Goal: Task Accomplishment & Management: Complete application form

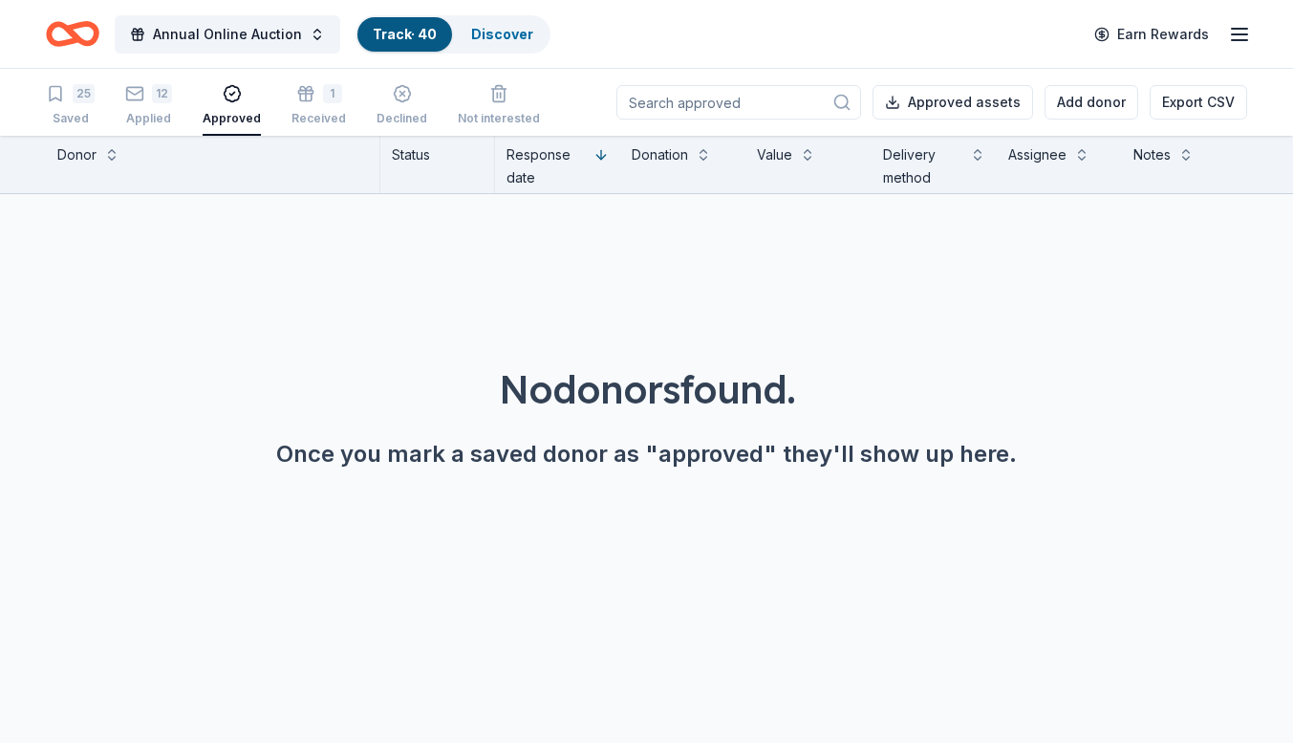
click at [399, 32] on link "Track · 40" at bounding box center [405, 34] width 64 height 16
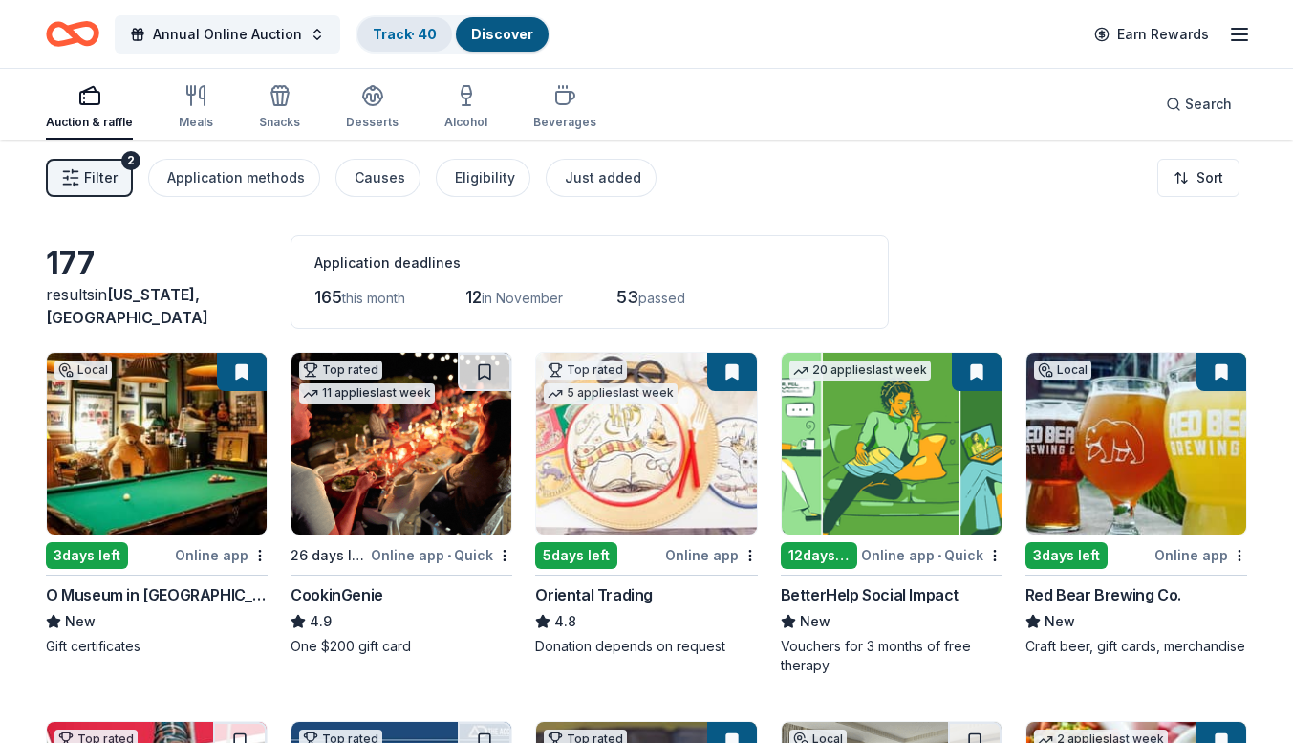
click at [395, 37] on link "Track · 40" at bounding box center [405, 34] width 64 height 16
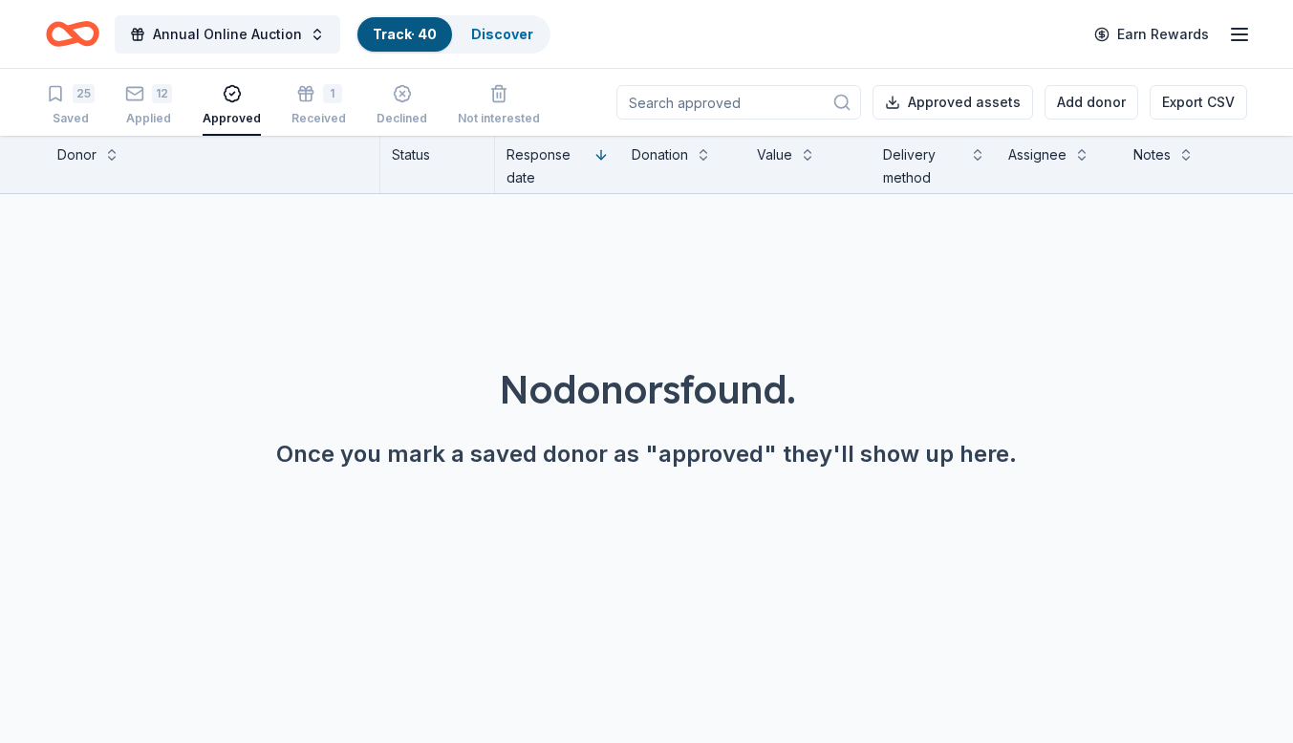
scroll to position [1, 0]
click at [412, 30] on link "Track · 40" at bounding box center [405, 34] width 64 height 16
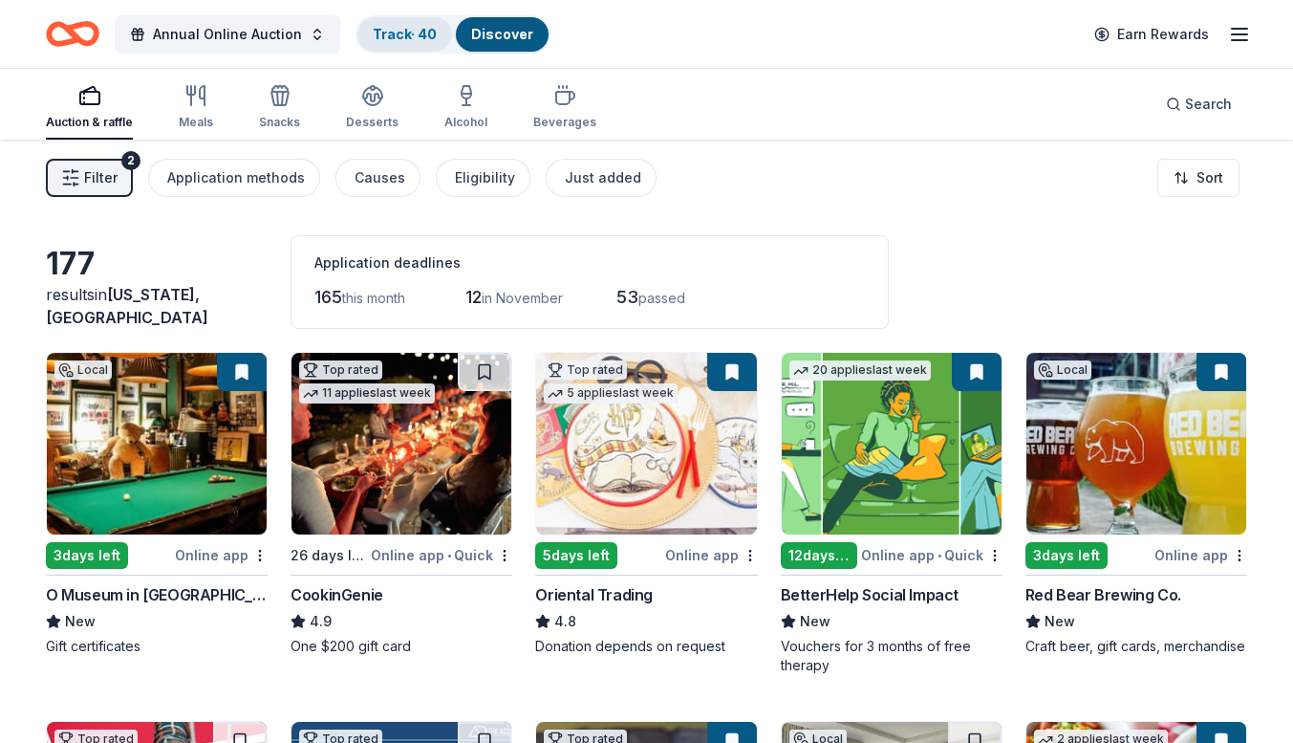
click at [386, 34] on link "Track · 40" at bounding box center [405, 34] width 64 height 16
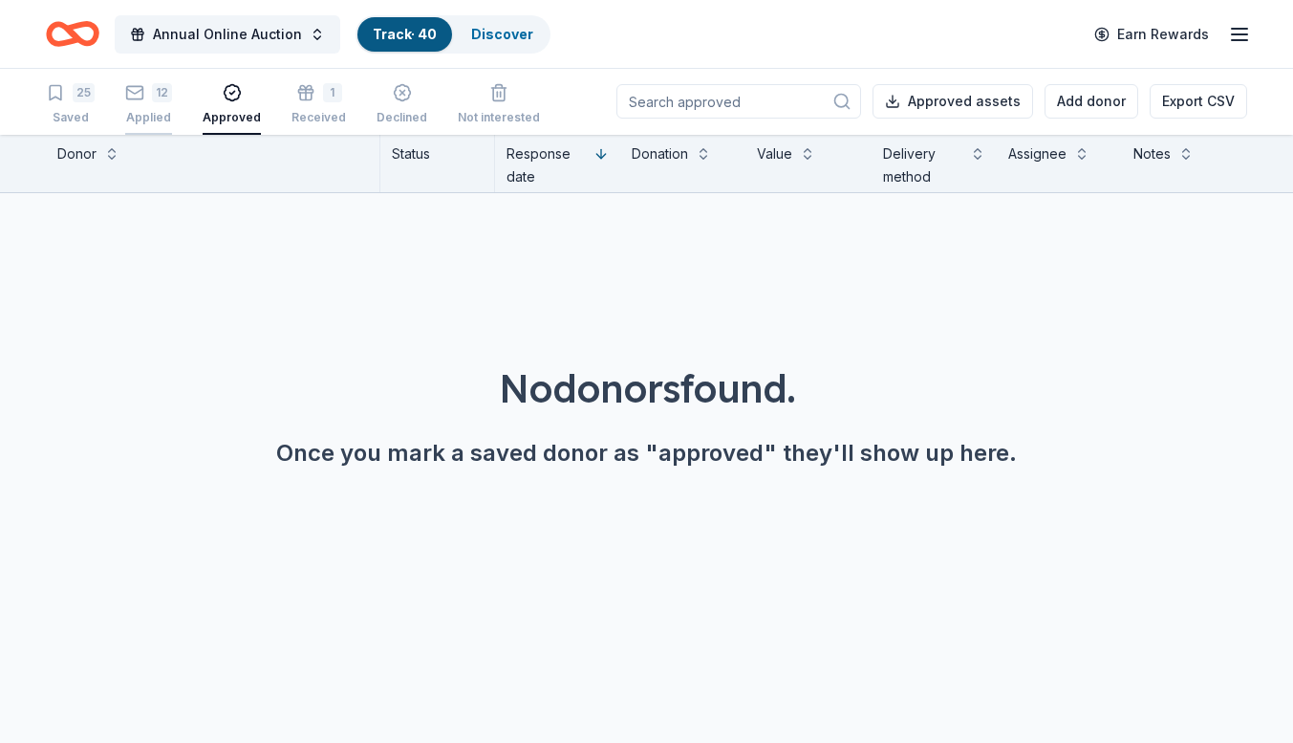
click at [136, 103] on div "12 Applied" at bounding box center [148, 104] width 47 height 42
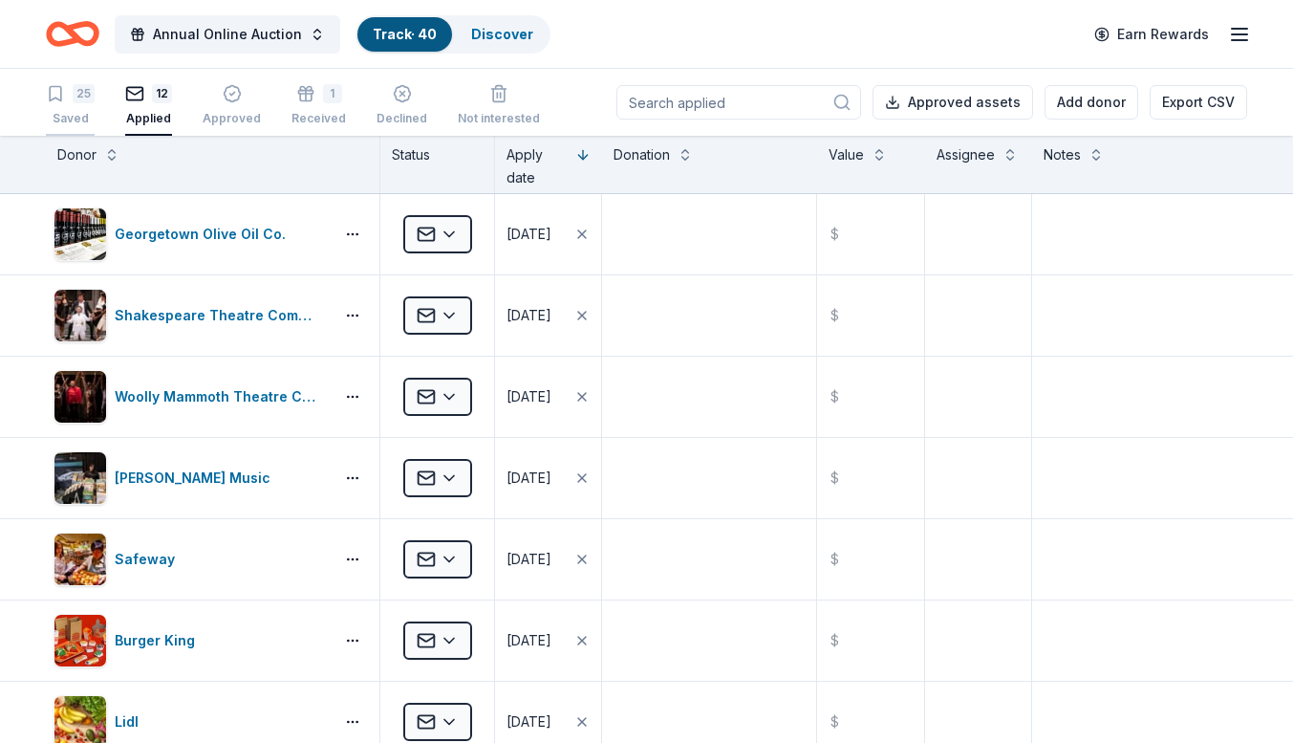
click at [63, 100] on icon "button" at bounding box center [55, 93] width 19 height 19
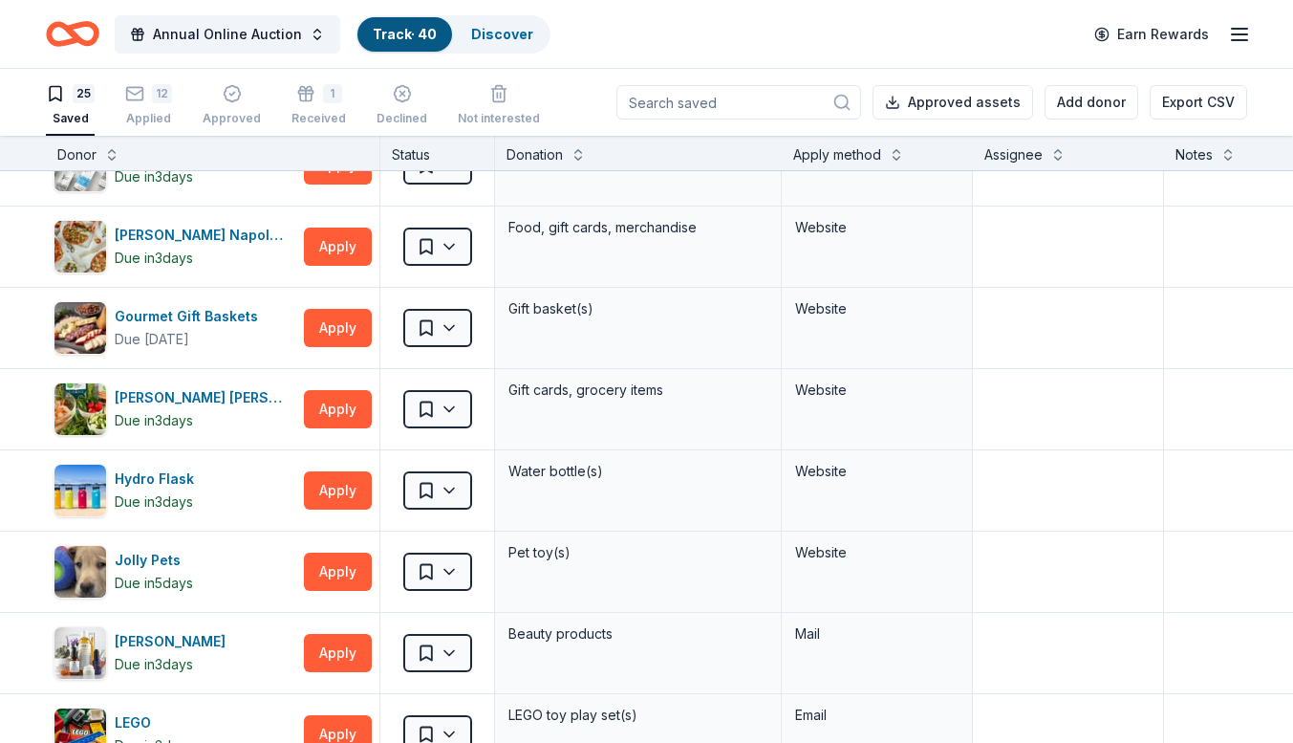
scroll to position [228, 0]
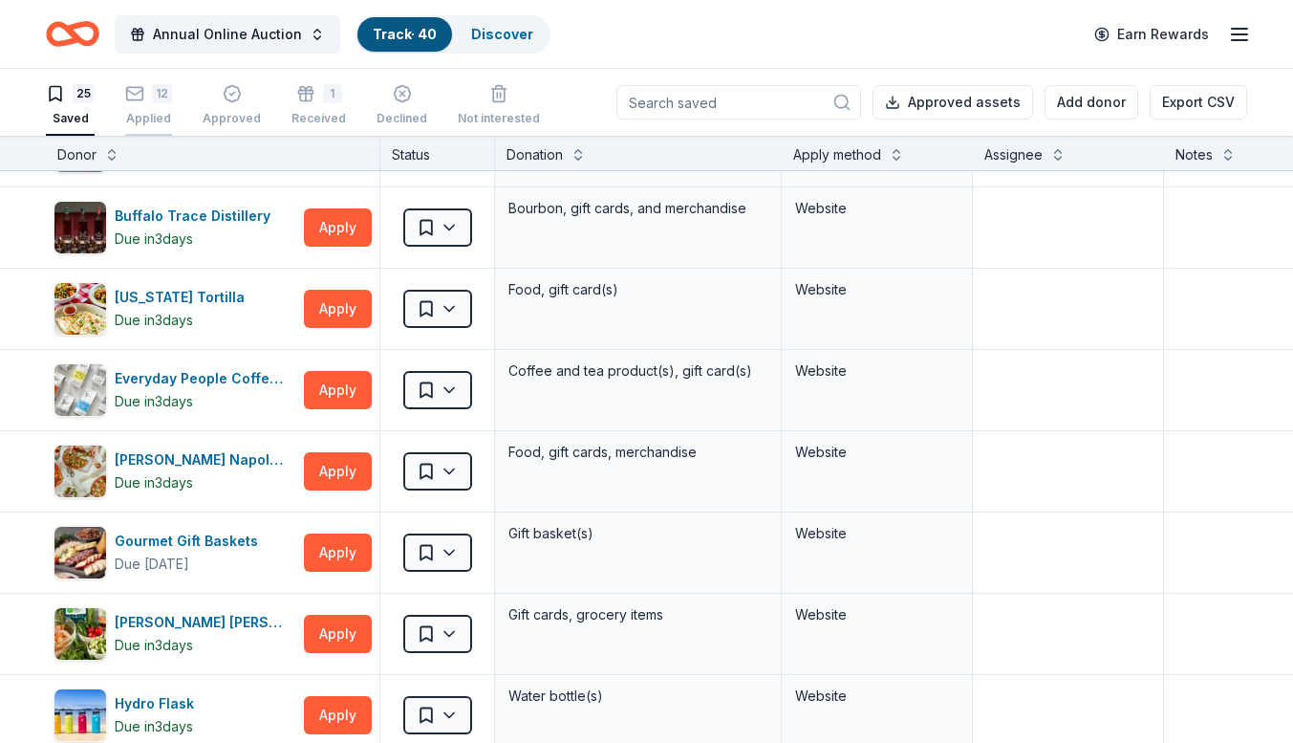
click at [157, 111] on div "Applied" at bounding box center [148, 118] width 47 height 15
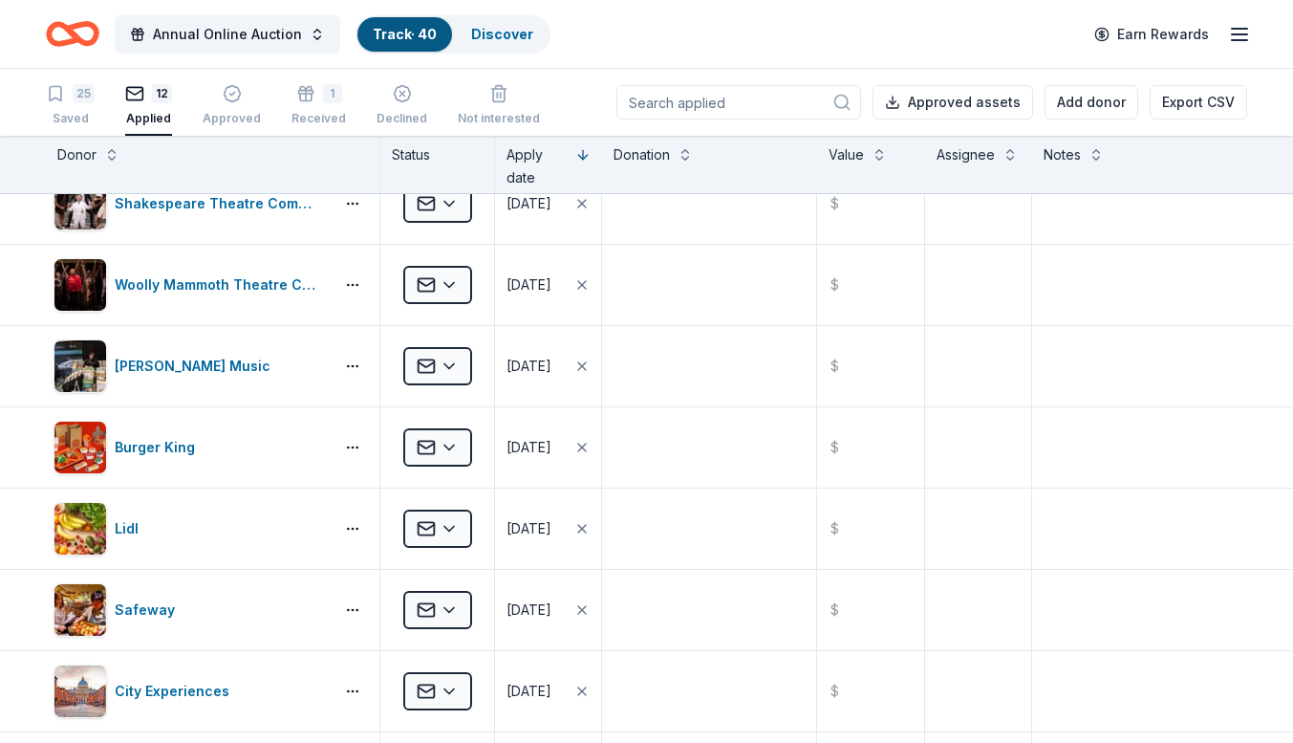
scroll to position [10, 0]
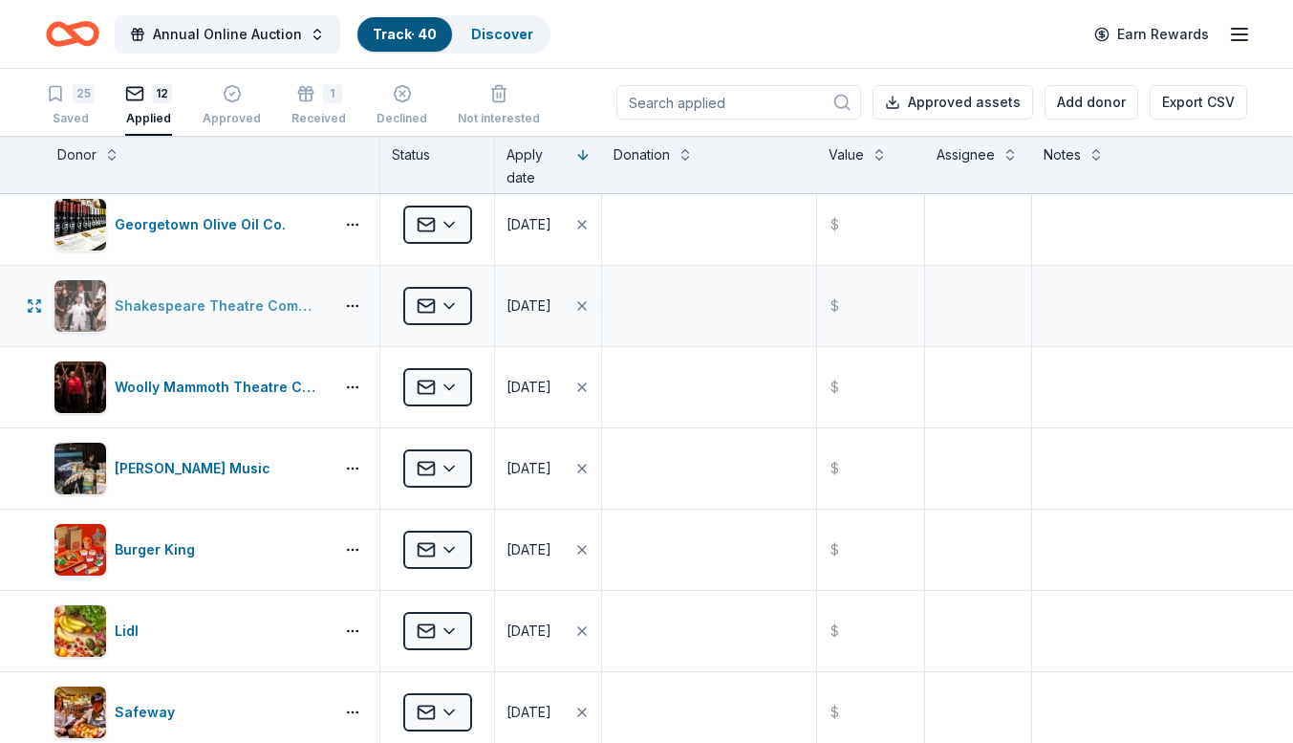
click at [248, 308] on div "Shakespeare Theatre Company" at bounding box center [220, 305] width 211 height 23
click at [449, 383] on html "Annual Online Auction Track · 40 Discover Earn Rewards 25 Saved 12 Applied Appr…" at bounding box center [646, 371] width 1293 height 743
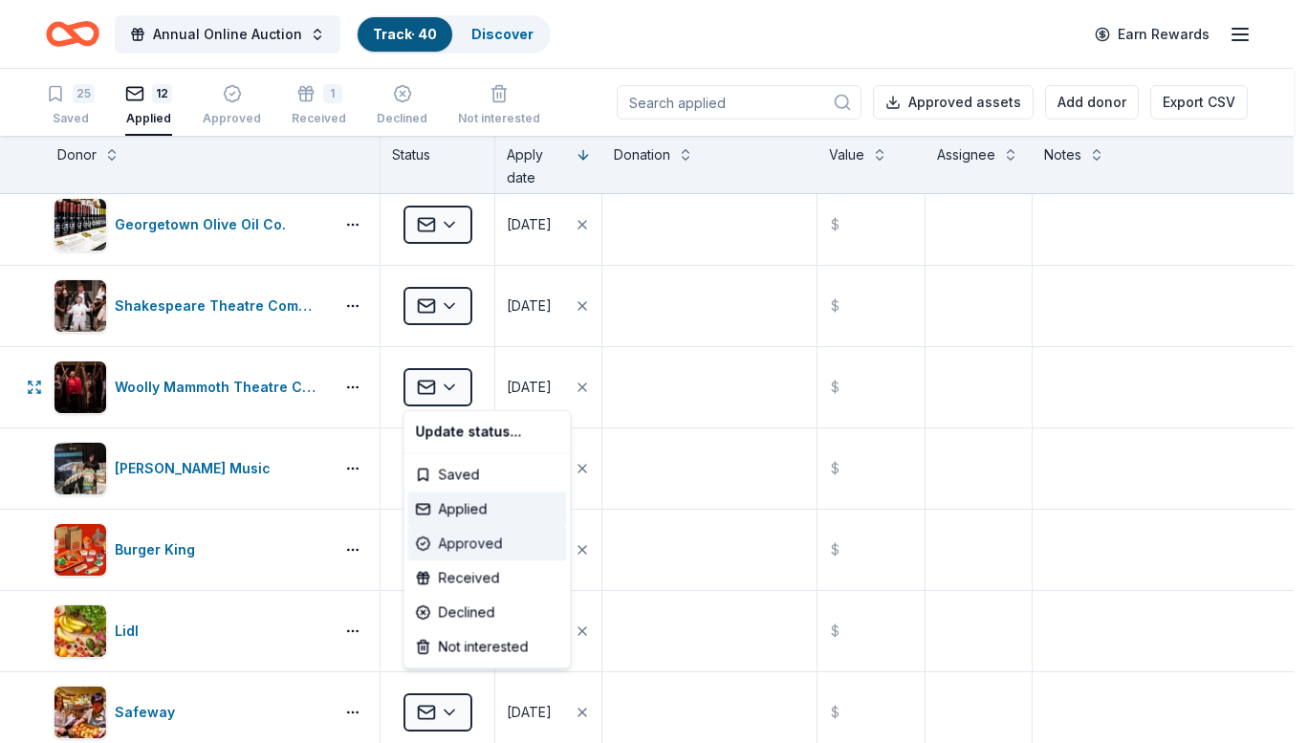
click at [462, 539] on div "Approved" at bounding box center [487, 544] width 159 height 34
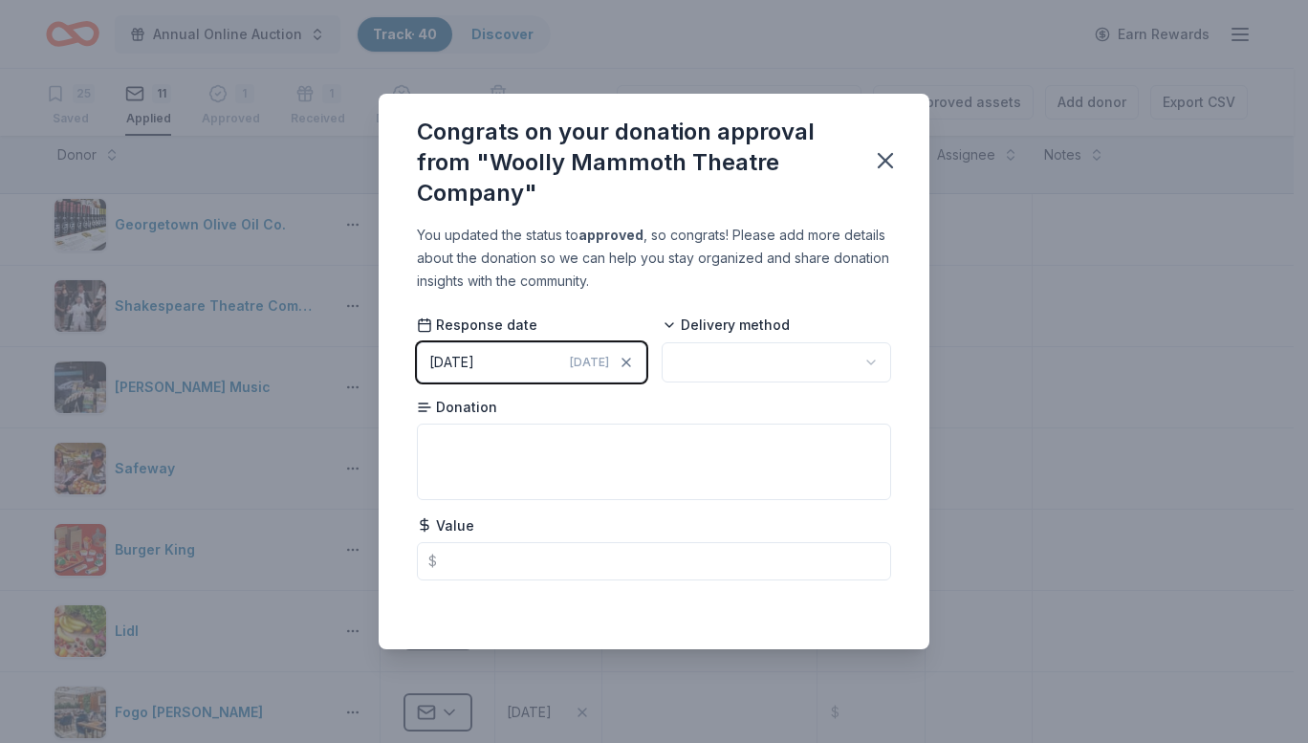
click at [732, 354] on html "Annual Online Auction Track · 40 Discover Earn Rewards 25 Saved 11 Applied 1 Ap…" at bounding box center [654, 371] width 1308 height 743
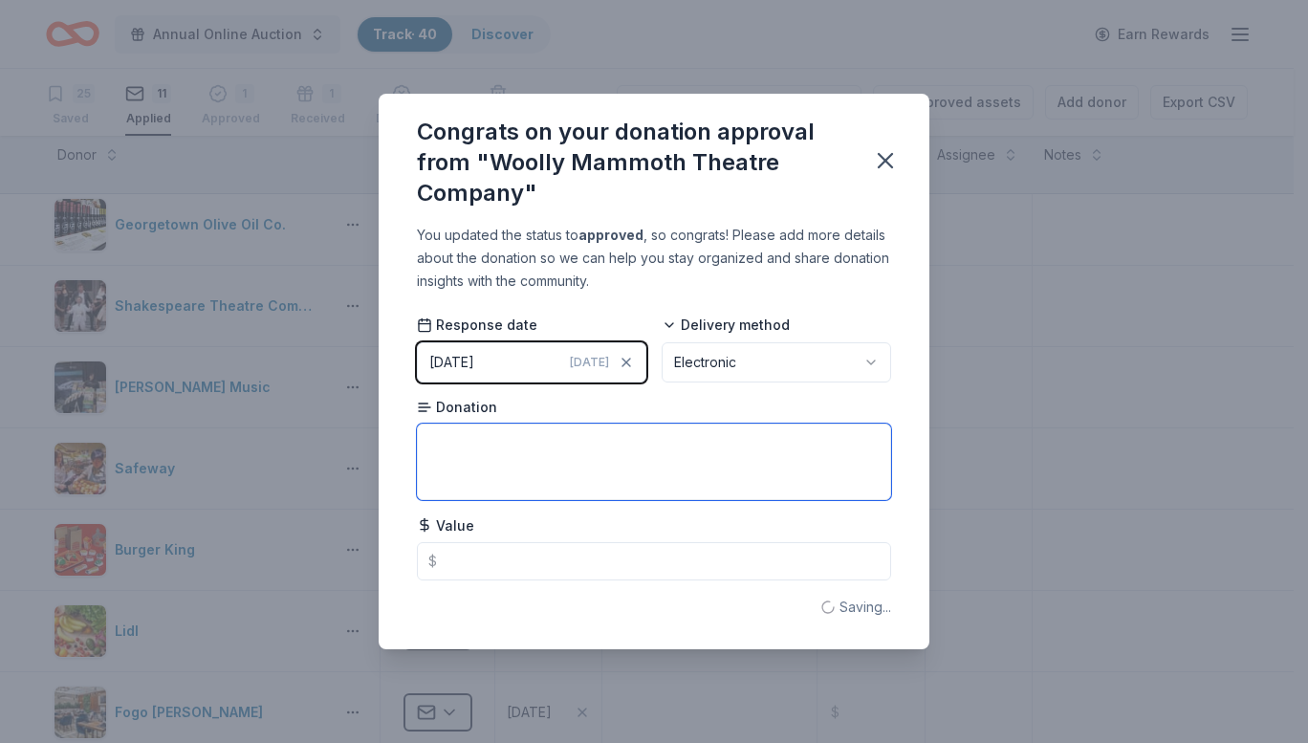
click at [660, 458] on textarea at bounding box center [654, 461] width 474 height 76
type textarea "2 Tickets"
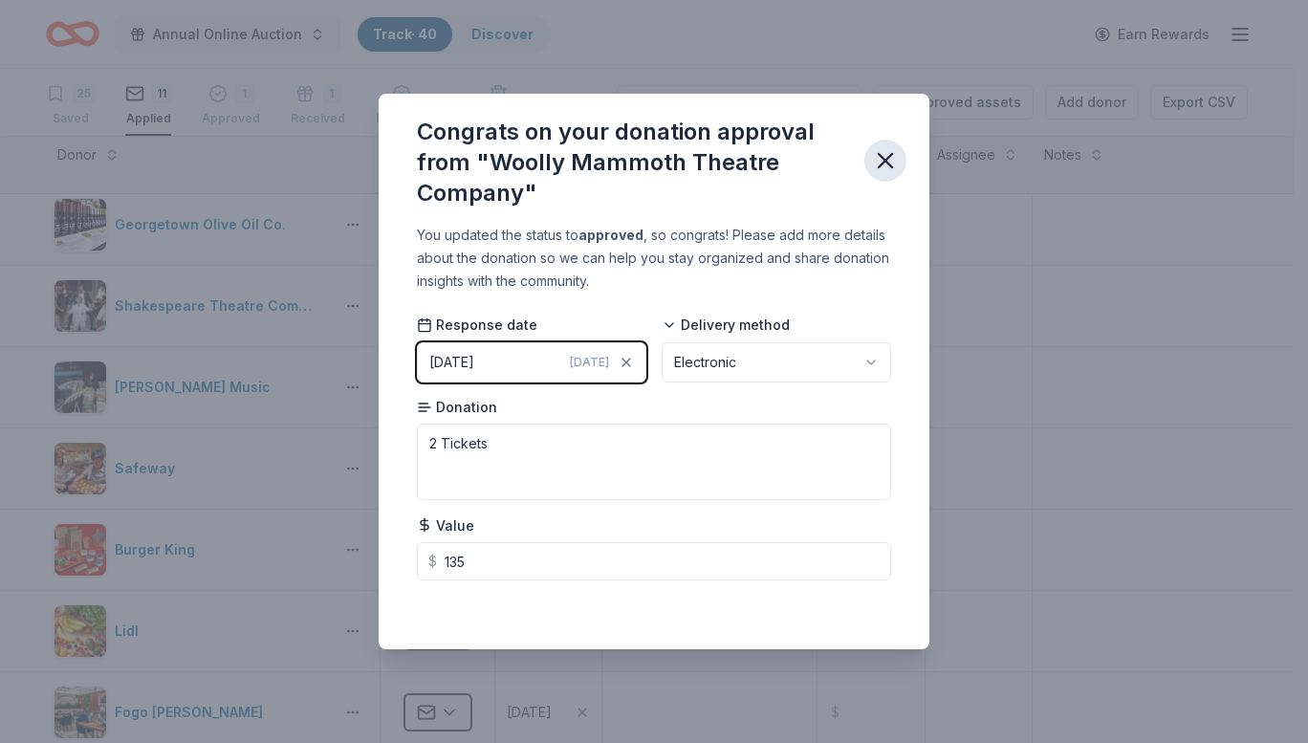
type input "135.00"
click at [890, 163] on icon "button" at bounding box center [885, 160] width 27 height 27
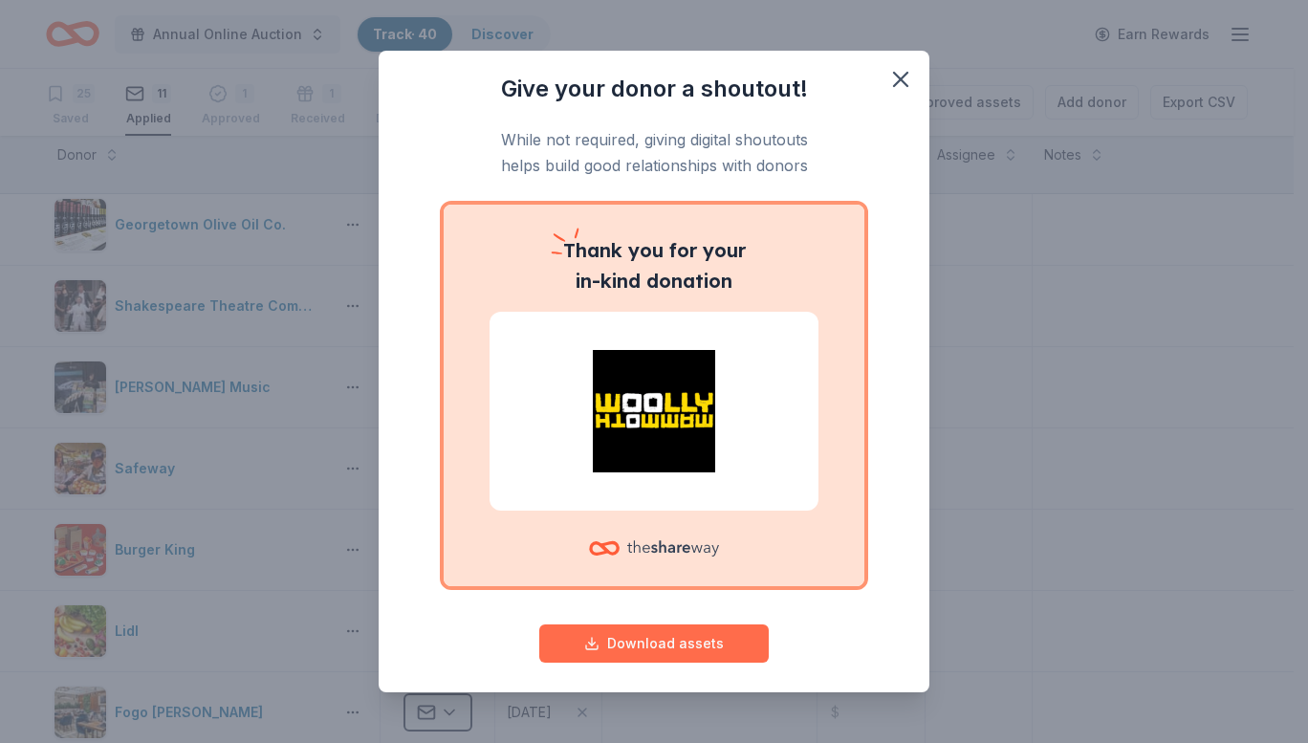
click at [607, 645] on button "Download assets" at bounding box center [653, 643] width 229 height 38
click at [887, 74] on icon "button" at bounding box center [900, 79] width 27 height 27
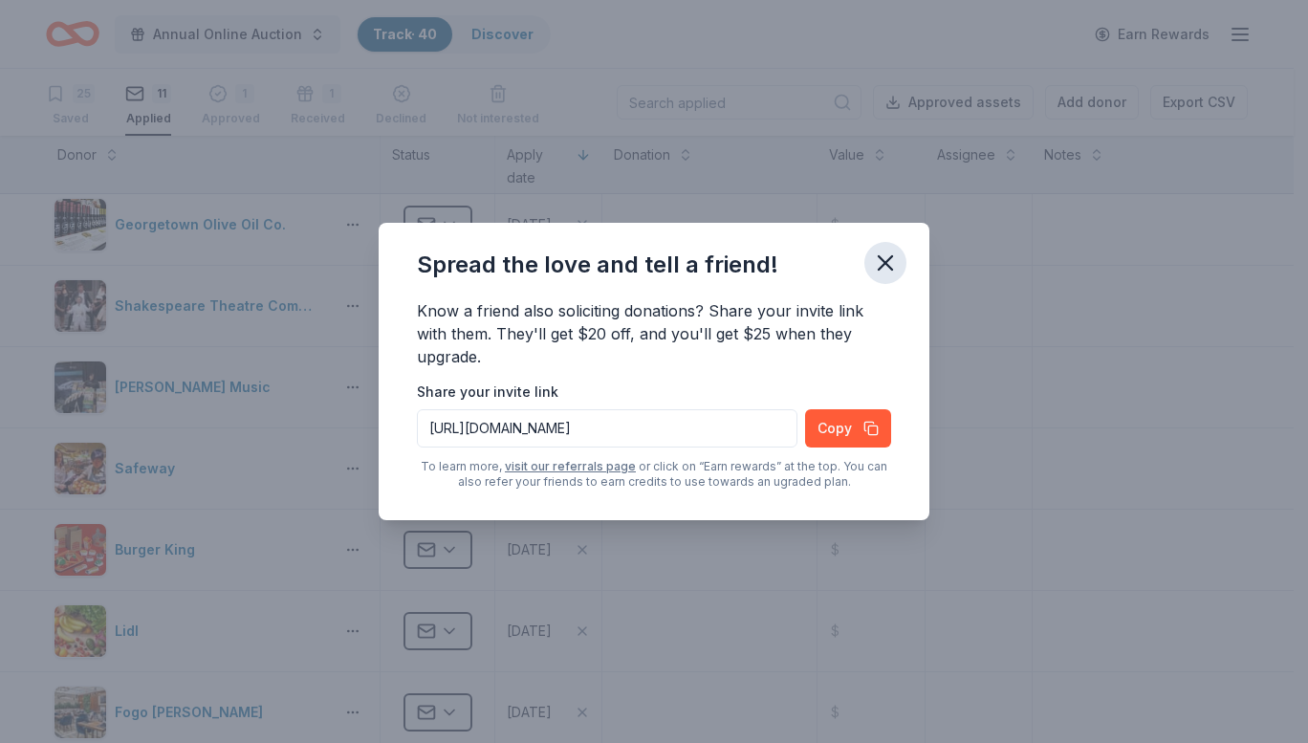
click at [880, 258] on icon "button" at bounding box center [885, 262] width 13 height 13
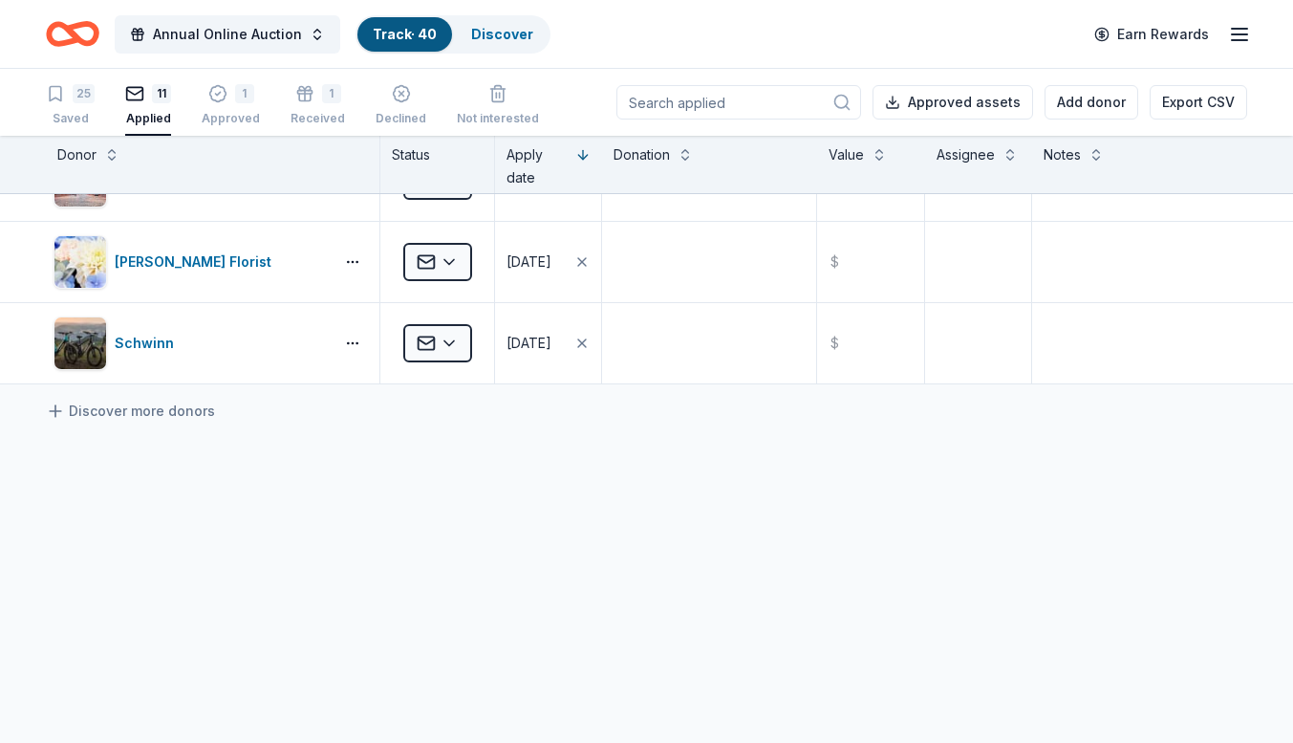
scroll to position [0, 0]
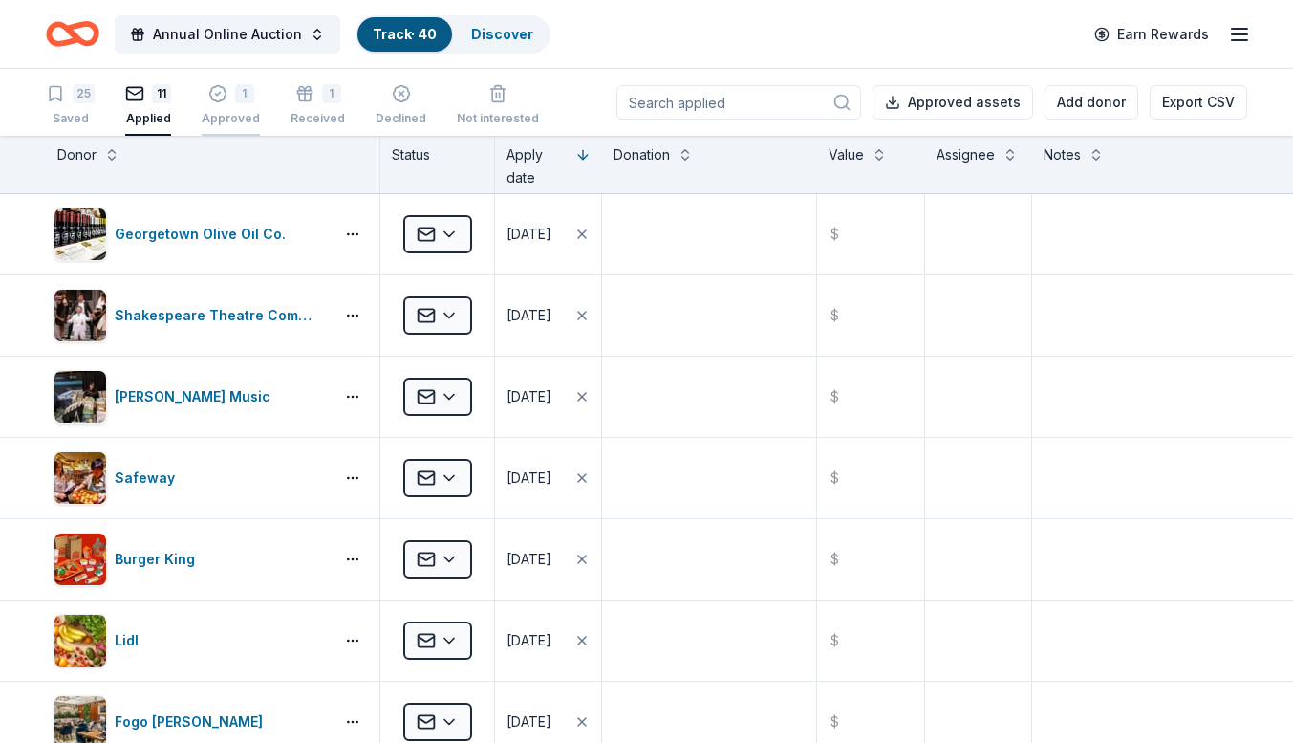
click at [228, 94] on div "1" at bounding box center [231, 85] width 58 height 19
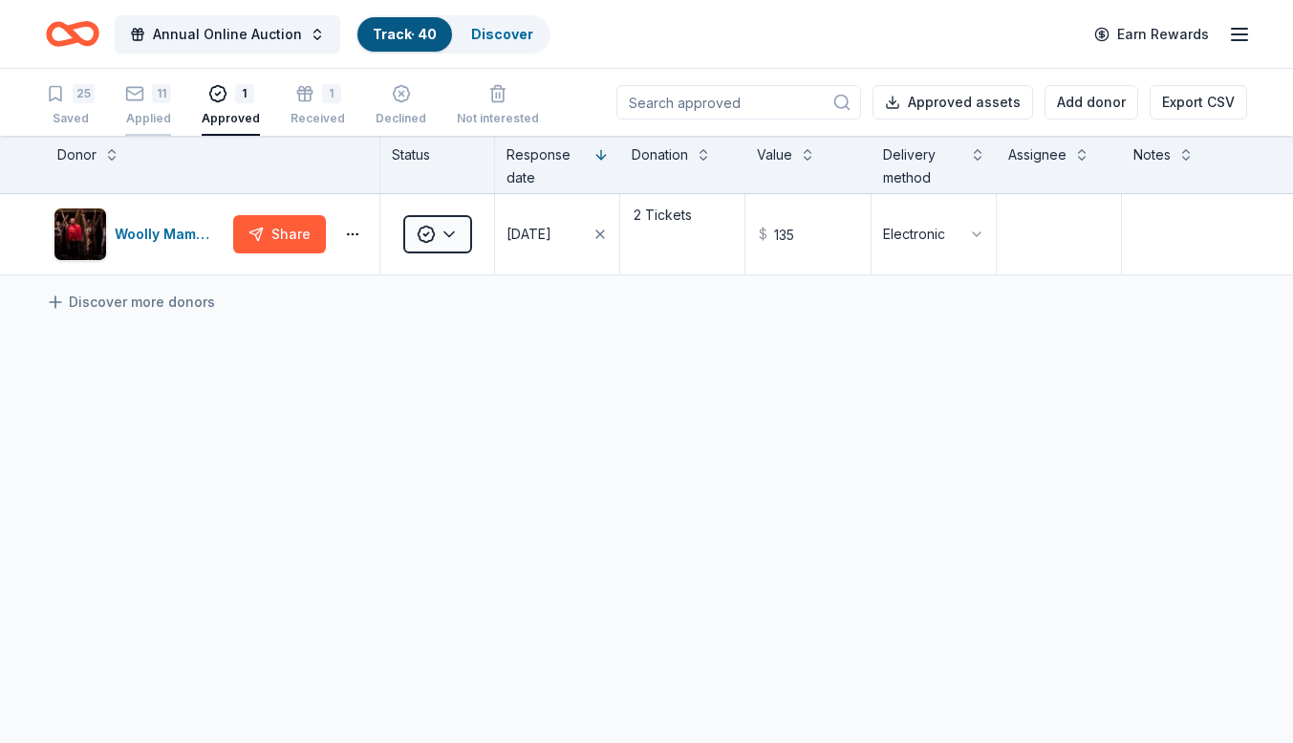
click at [158, 102] on div "11" at bounding box center [161, 93] width 19 height 19
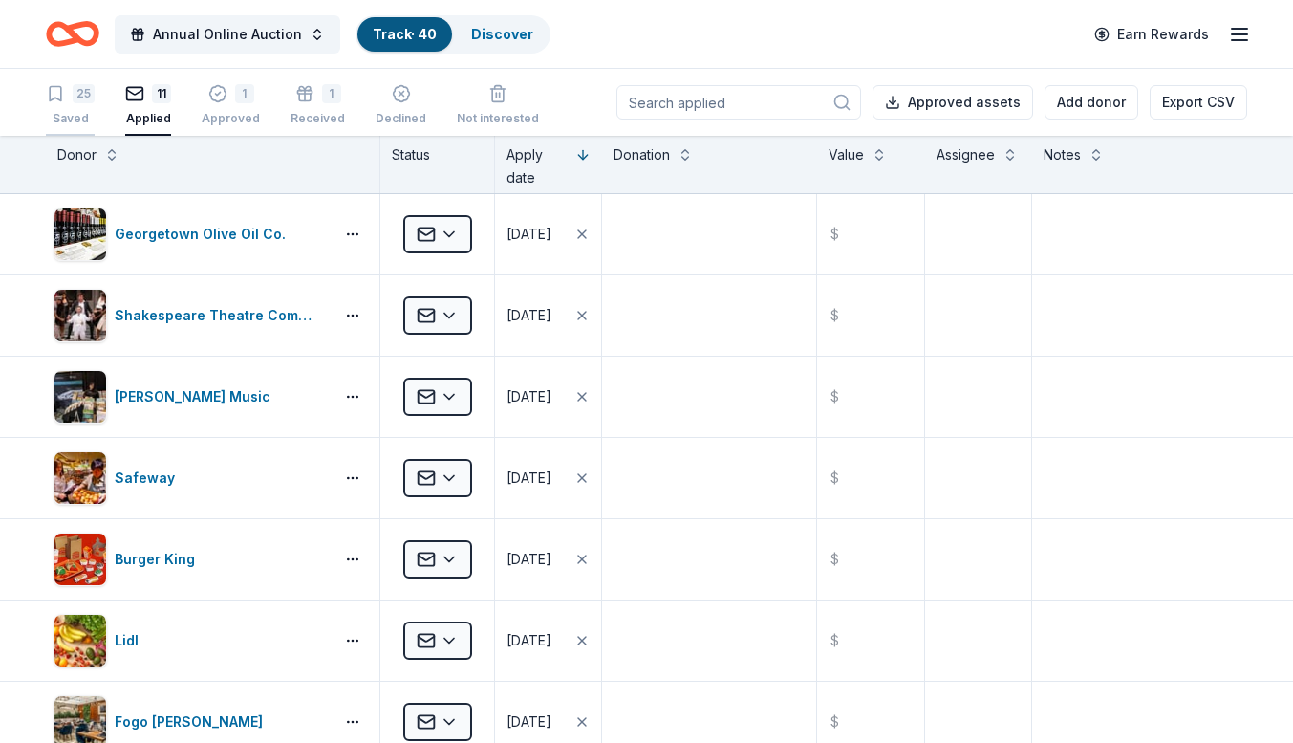
click at [64, 111] on div "Saved" at bounding box center [70, 118] width 49 height 15
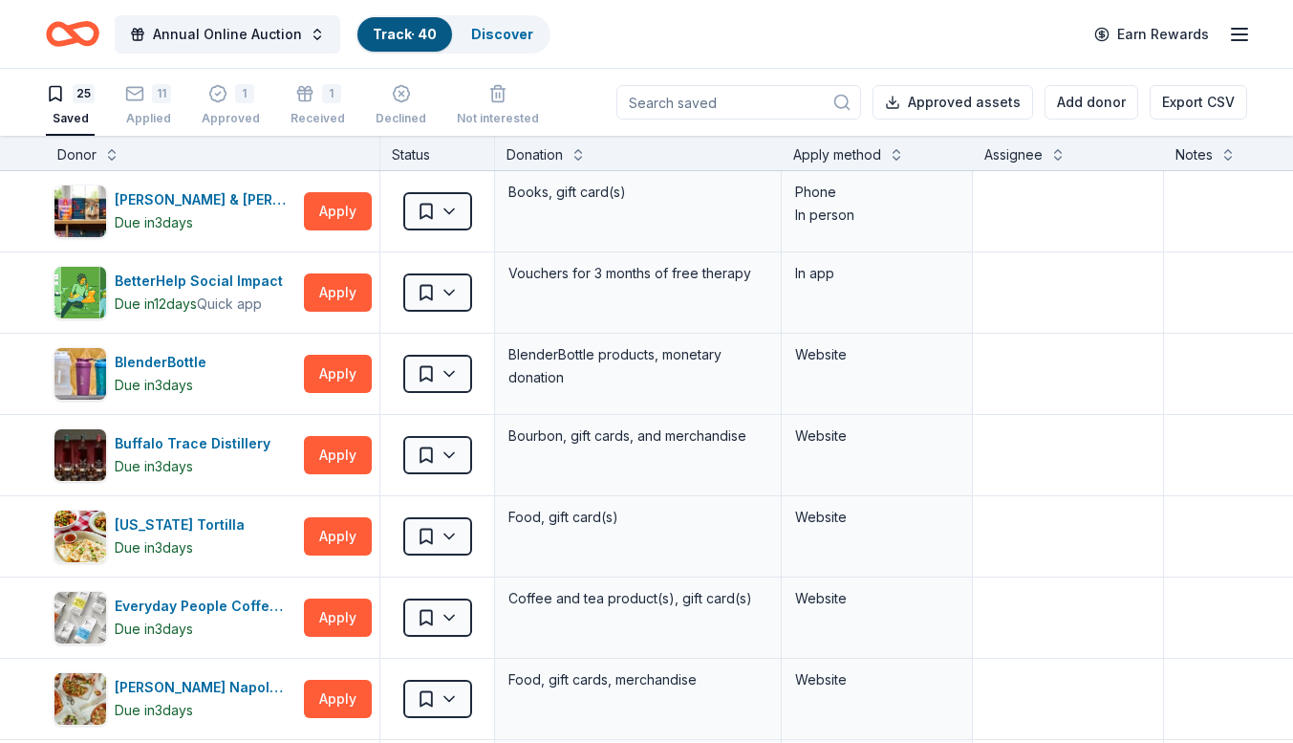
click at [763, 113] on input at bounding box center [739, 102] width 245 height 34
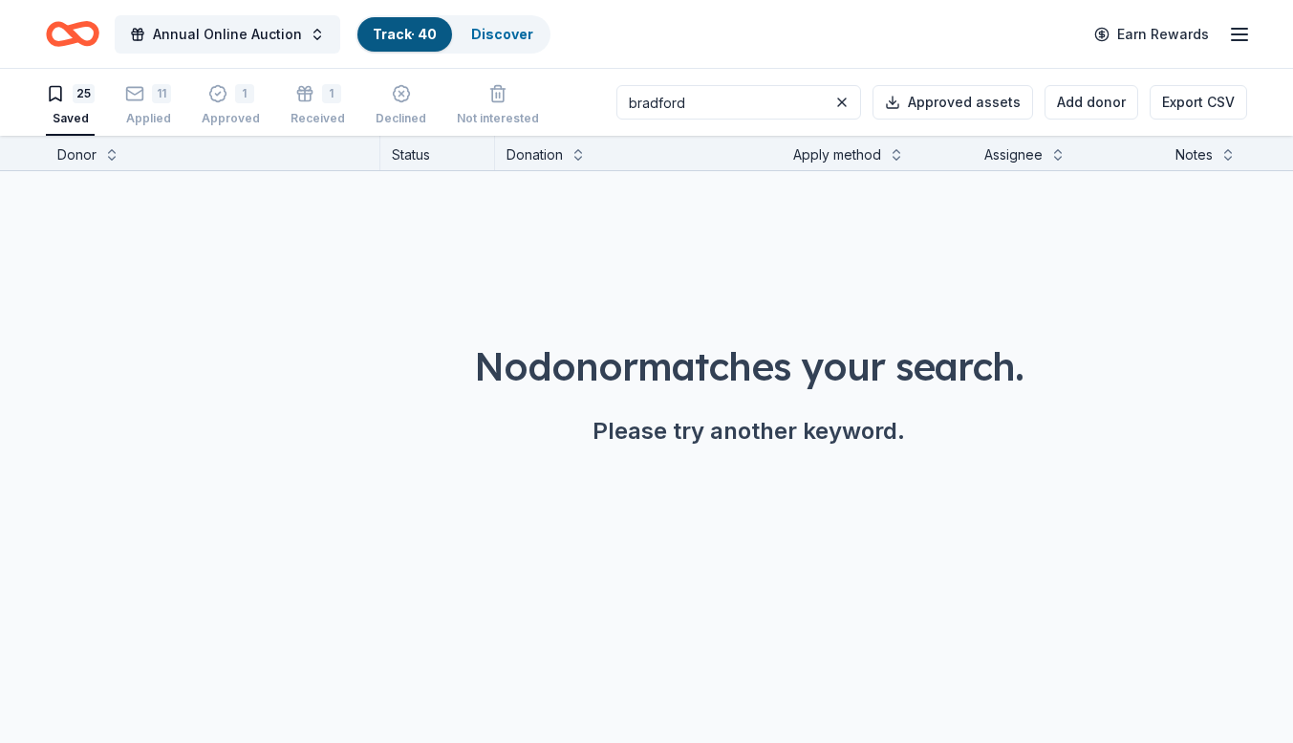
type input "bradford"
drag, startPoint x: 777, startPoint y: 101, endPoint x: 617, endPoint y: 86, distance: 161.3
click at [617, 86] on div "25 Saved 11 Applied 1 Approved 1 Received Declined Not interested bradford Appr…" at bounding box center [647, 102] width 1202 height 67
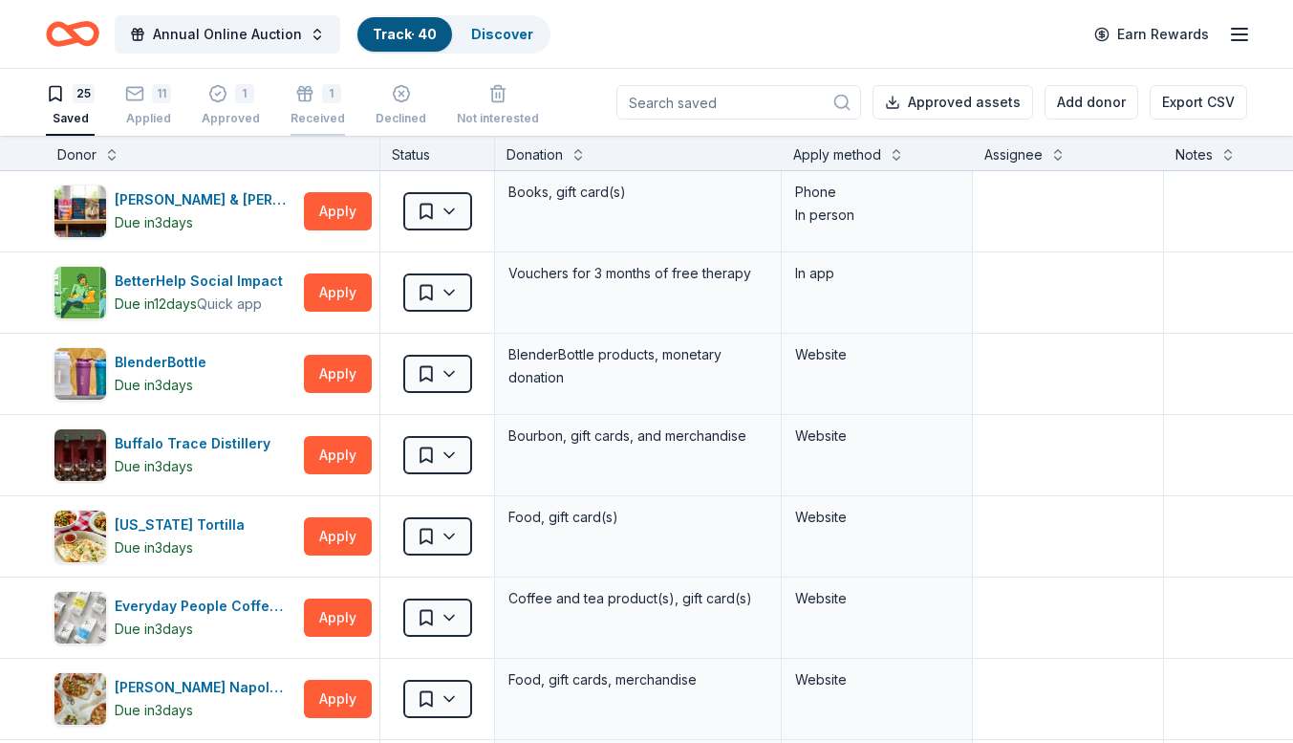
click at [322, 99] on div "1" at bounding box center [331, 93] width 19 height 19
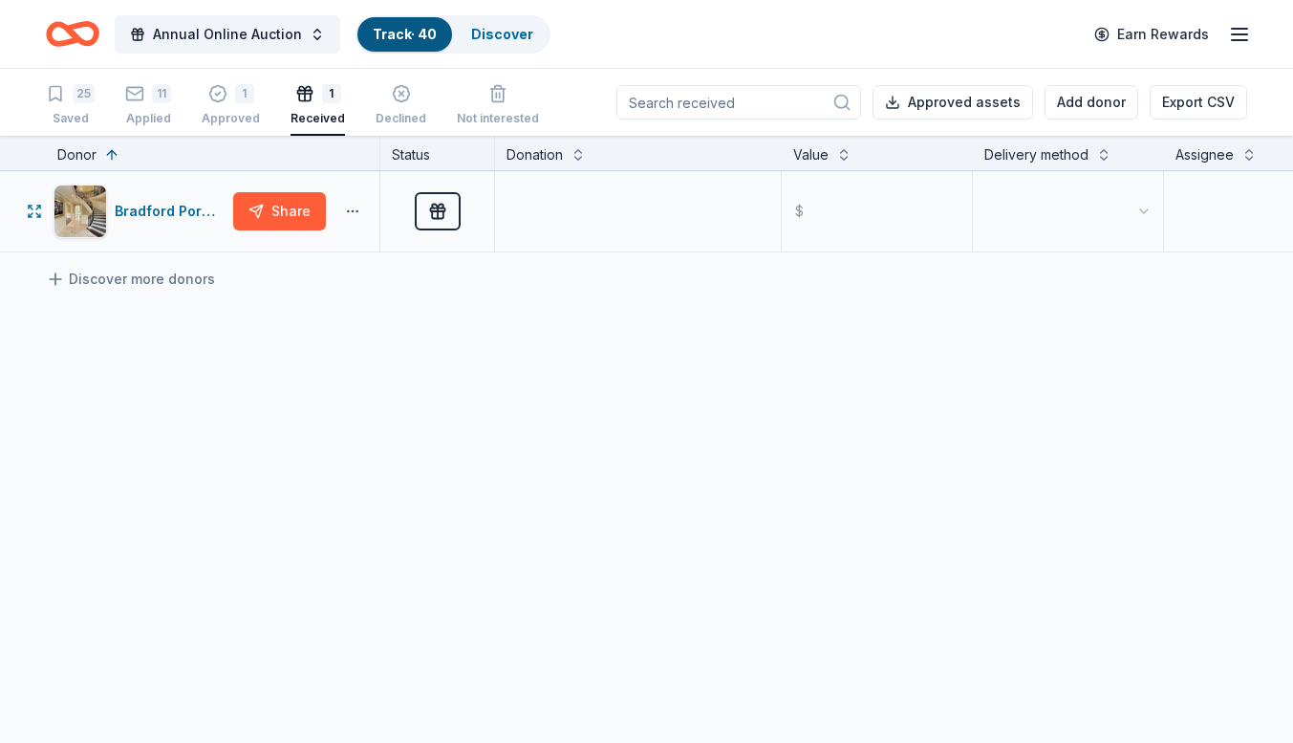
click at [350, 216] on button "button" at bounding box center [353, 211] width 38 height 15
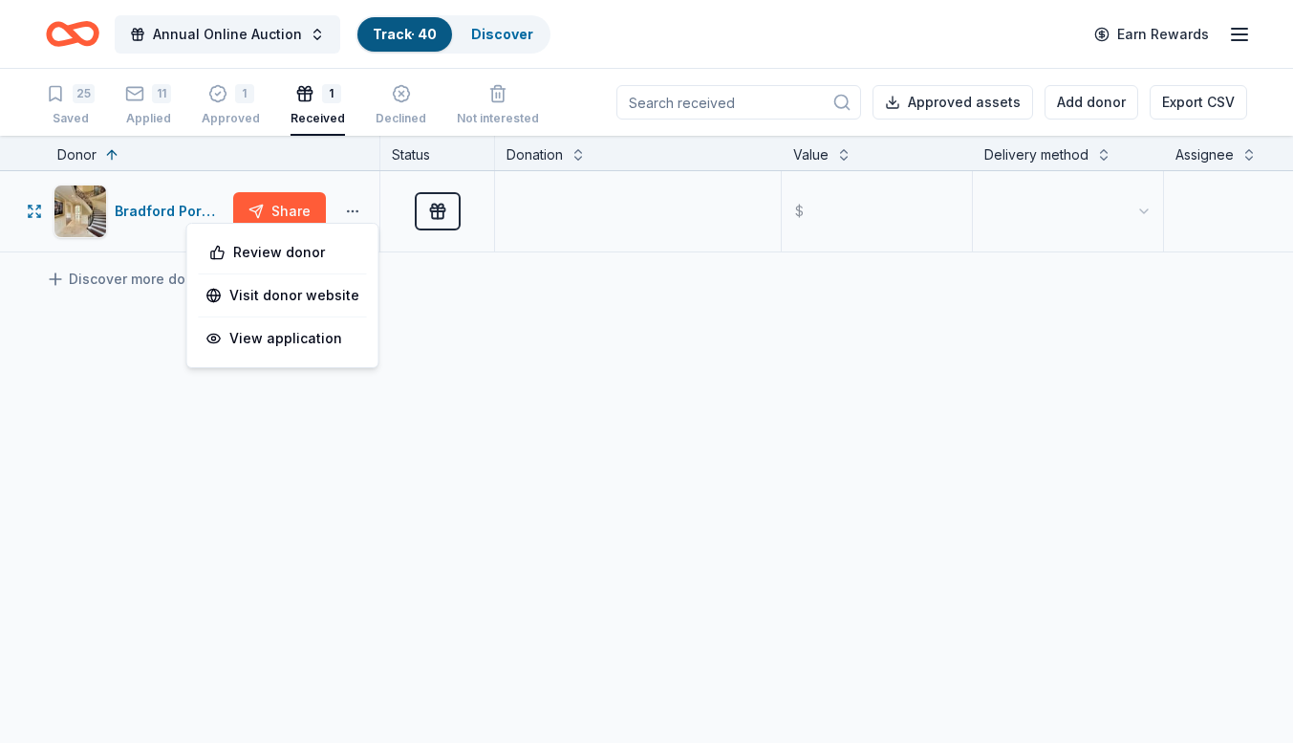
click at [350, 216] on button "button" at bounding box center [353, 211] width 38 height 15
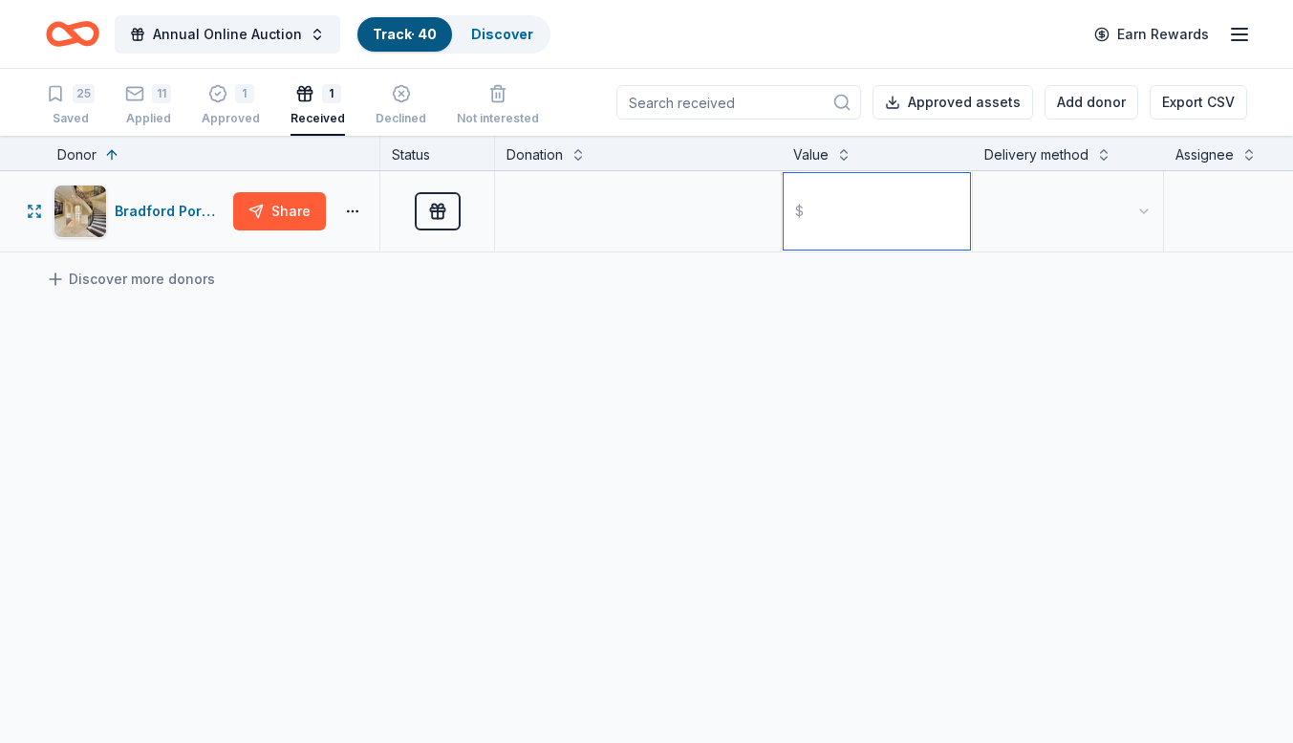
click at [865, 206] on input "text" at bounding box center [877, 211] width 186 height 76
type input "5000.00"
click at [1107, 210] on html "Annual Online Auction Track · 40 Discover Earn Rewards 25 Saved 11 Applied 1 Ap…" at bounding box center [646, 371] width 1293 height 743
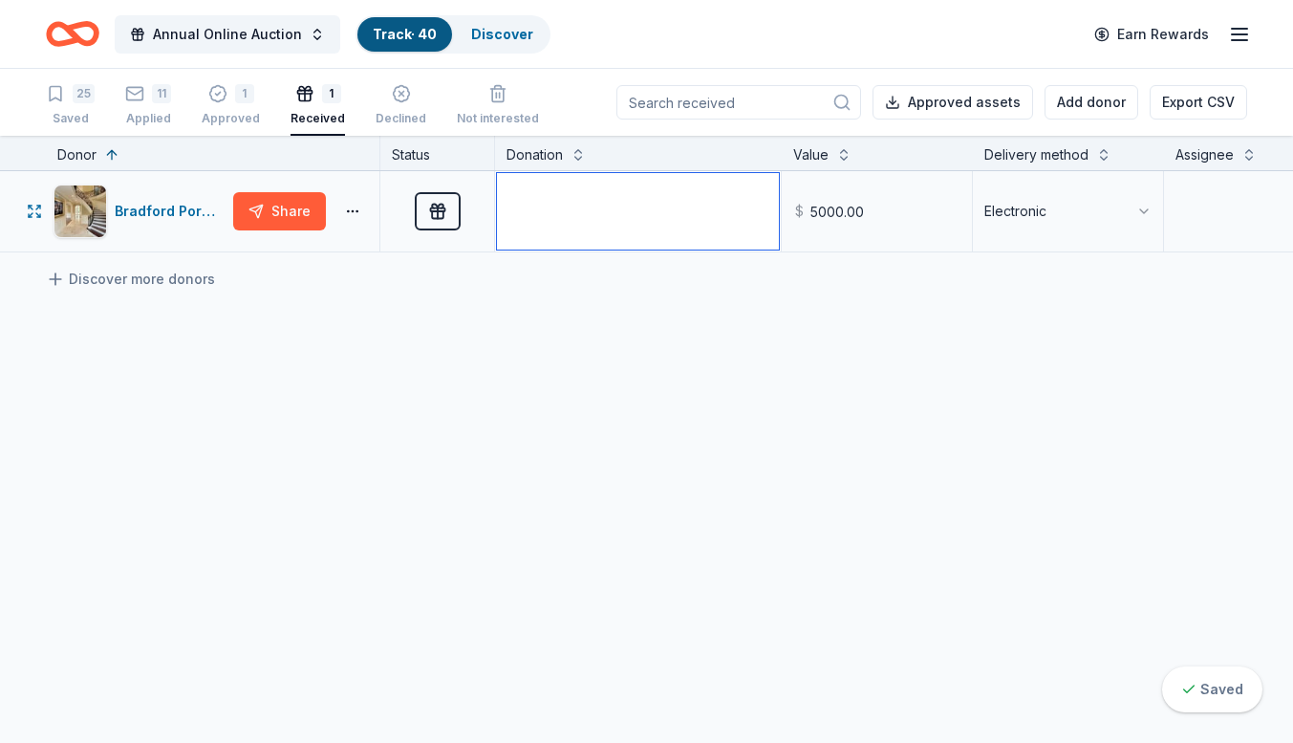
click at [644, 217] on textarea at bounding box center [638, 211] width 282 height 76
paste textarea "a private photography session curated by [PERSON_NAME] himself, a 20-inch wall …"
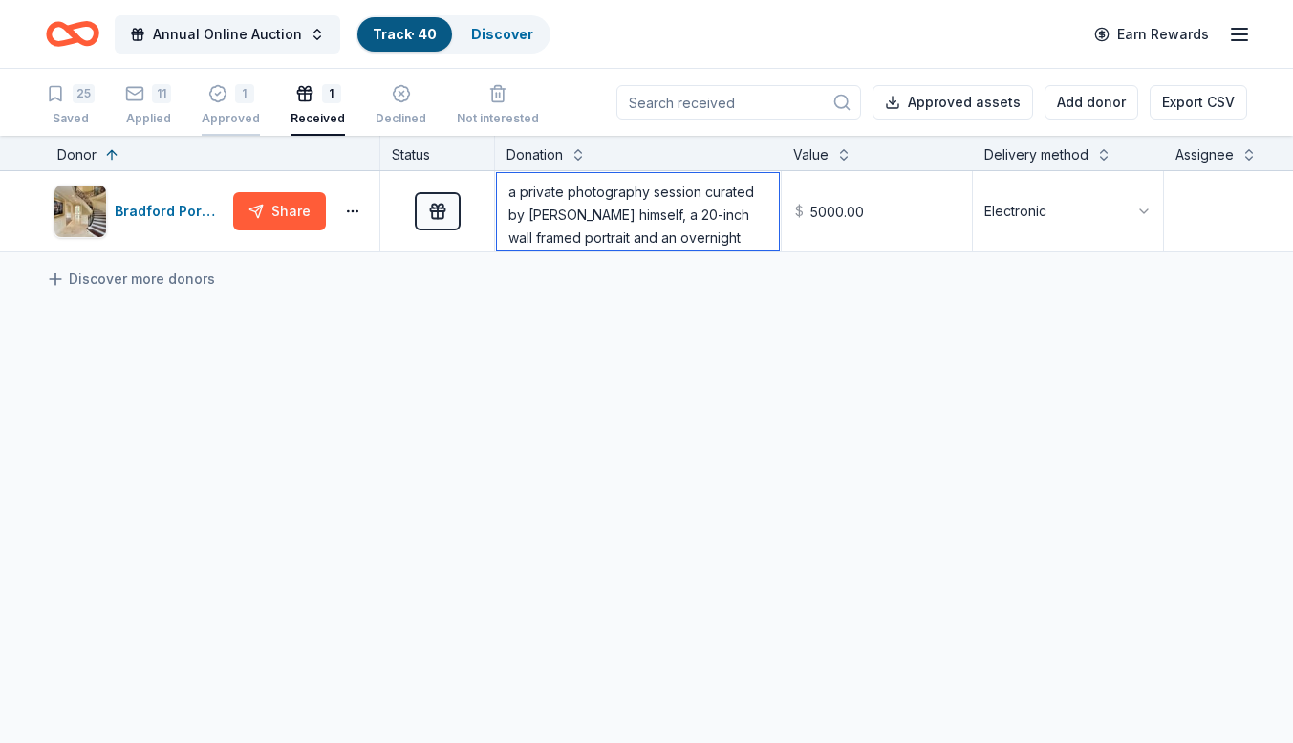
type textarea "a private photography session curated by [PERSON_NAME] himself, a 20-inch wall …"
click at [229, 106] on div "1 Approved" at bounding box center [231, 95] width 58 height 42
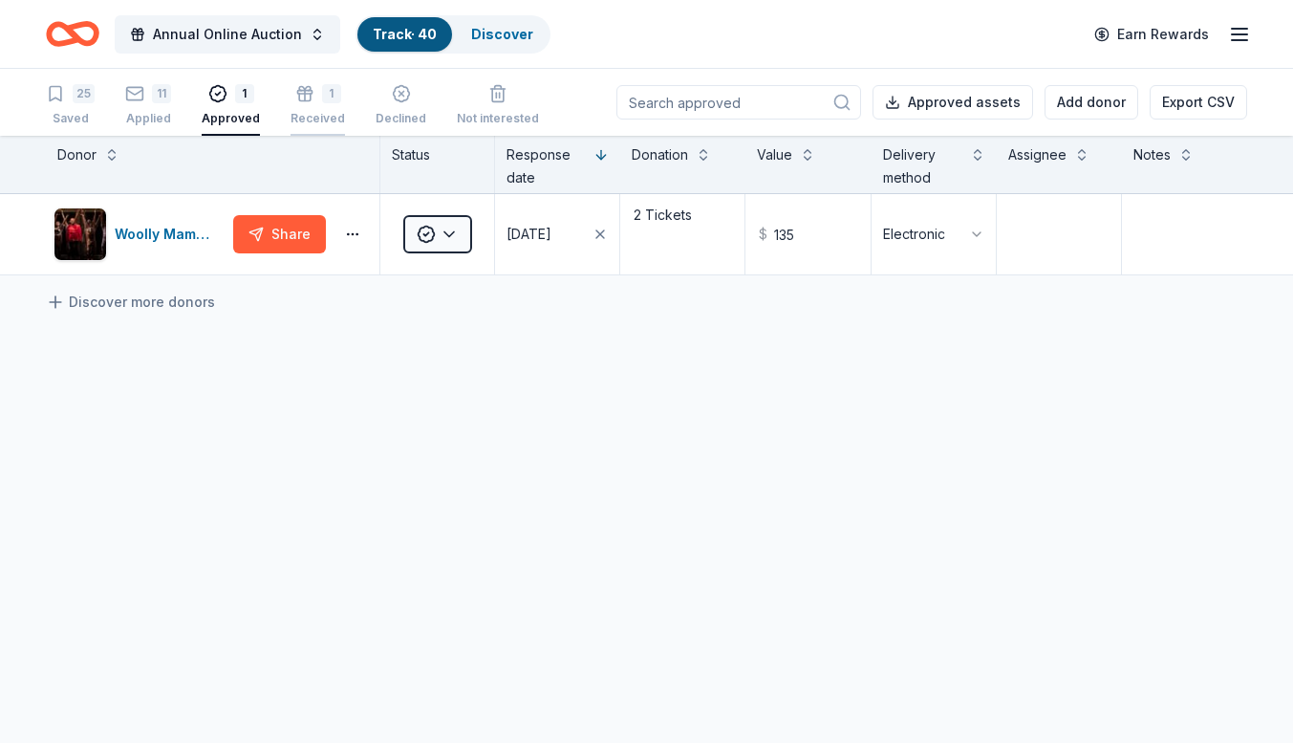
click at [310, 99] on div "1" at bounding box center [318, 93] width 54 height 19
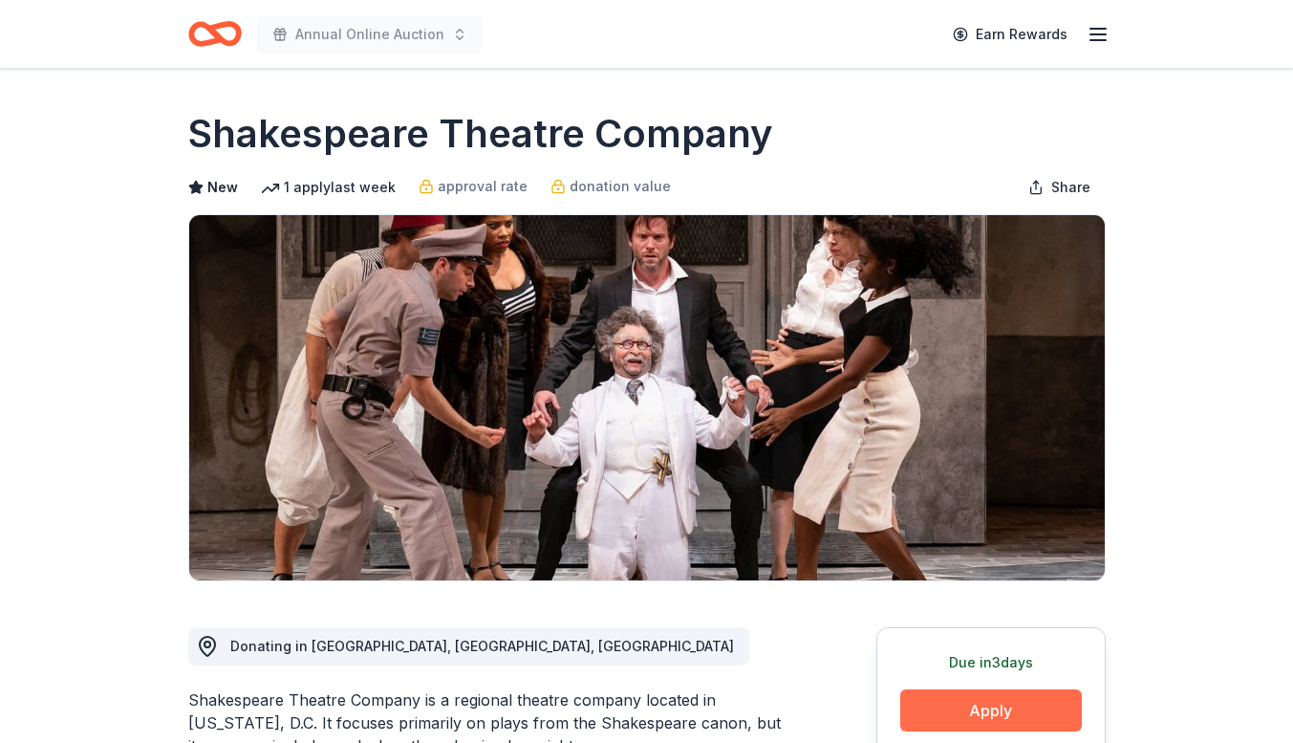
click at [975, 714] on button "Apply" at bounding box center [992, 710] width 182 height 42
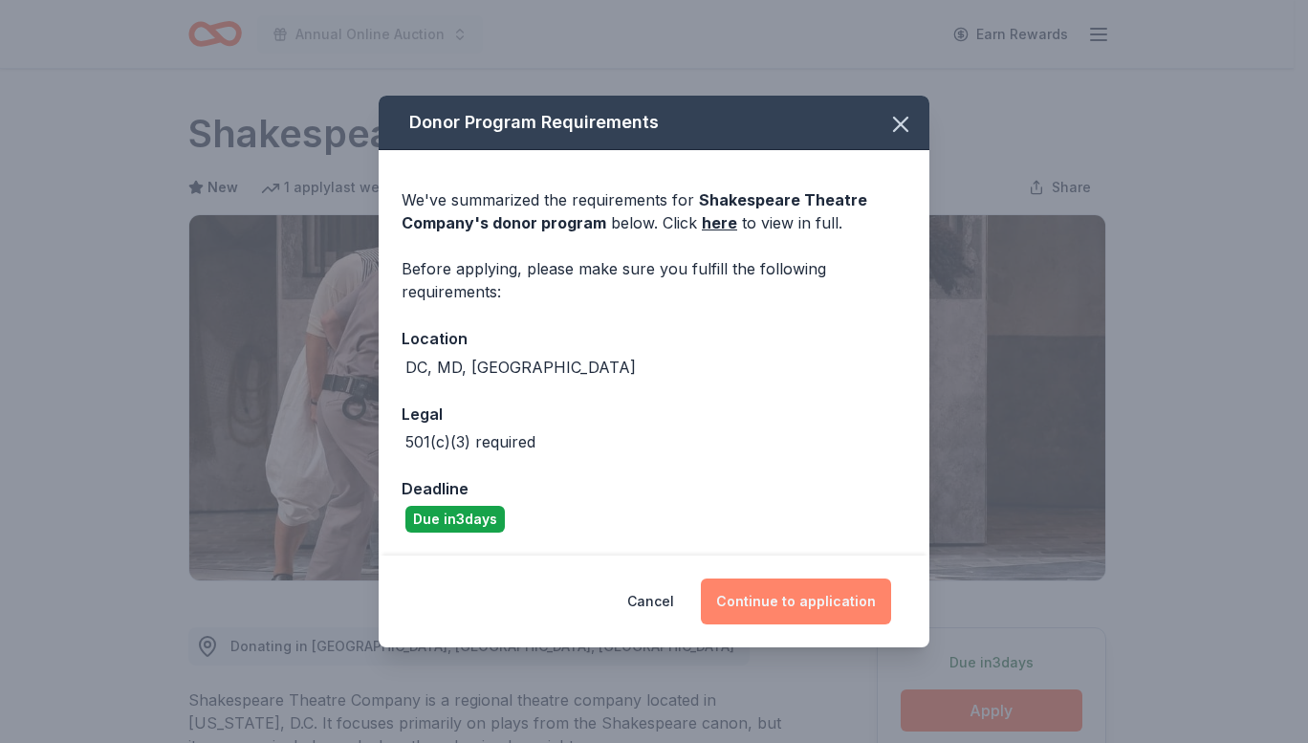
click at [816, 597] on button "Continue to application" at bounding box center [796, 601] width 190 height 46
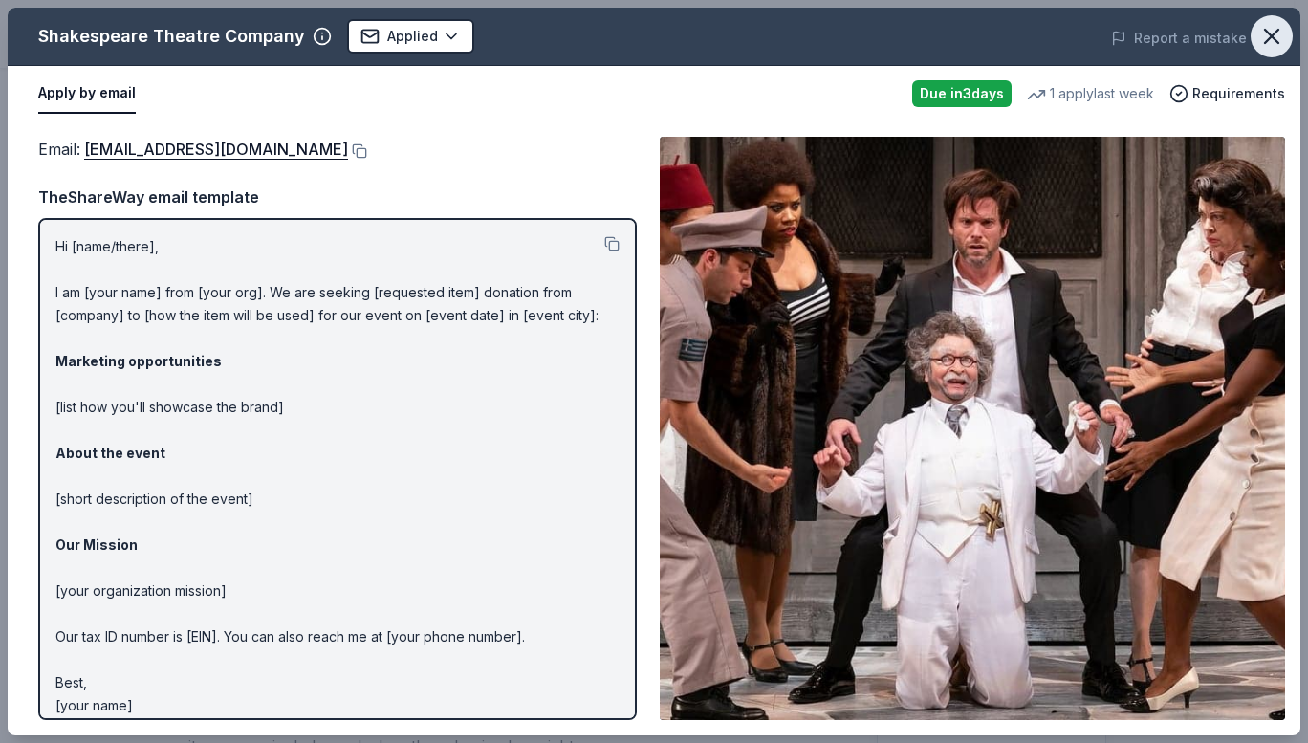
click at [1281, 39] on icon "button" at bounding box center [1271, 36] width 27 height 27
